Goal: Check status

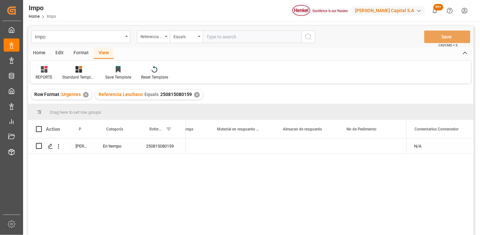
scroll to position [0, 320]
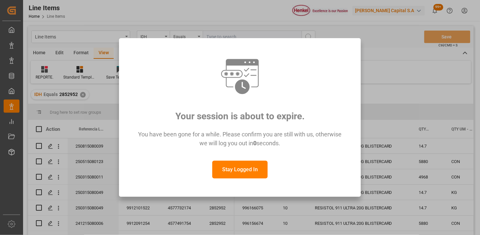
scroll to position [37, 0]
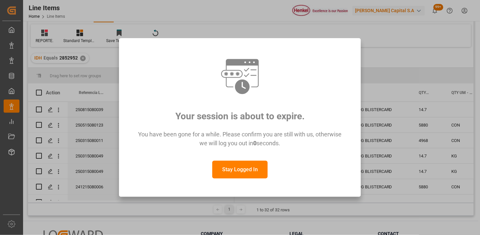
click at [236, 176] on button "Stay Logged In" at bounding box center [239, 170] width 55 height 18
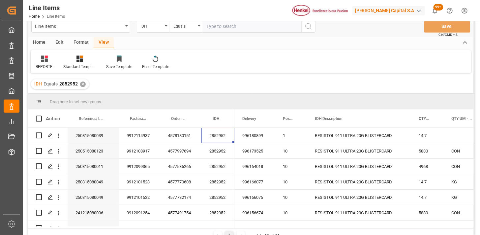
scroll to position [0, 0]
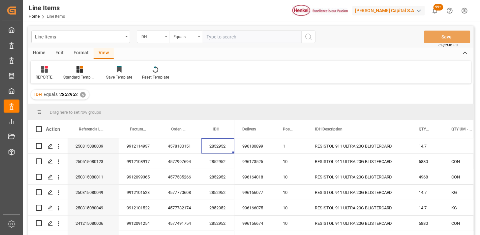
click at [219, 35] on input "text" at bounding box center [252, 37] width 99 height 13
paste input "2852952"
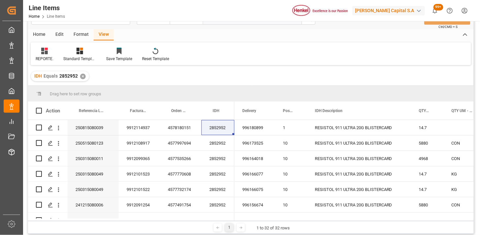
scroll to position [37, 0]
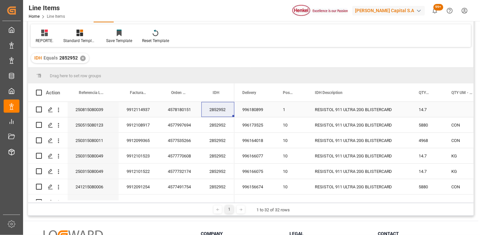
type input "2852952"
click at [101, 111] on div "250815080039" at bounding box center [93, 109] width 51 height 15
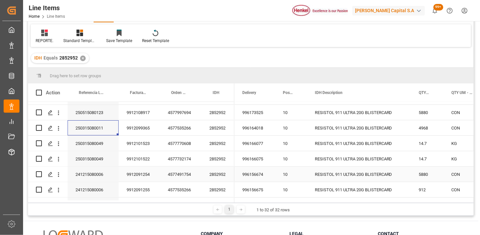
scroll to position [0, 0]
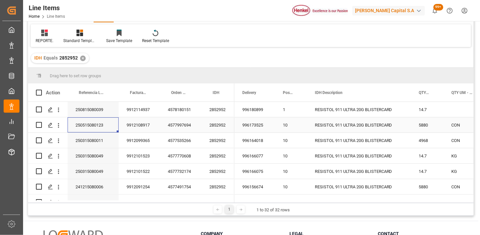
click at [91, 130] on div "250515080123" at bounding box center [93, 125] width 51 height 15
